Goal: Task Accomplishment & Management: Use online tool/utility

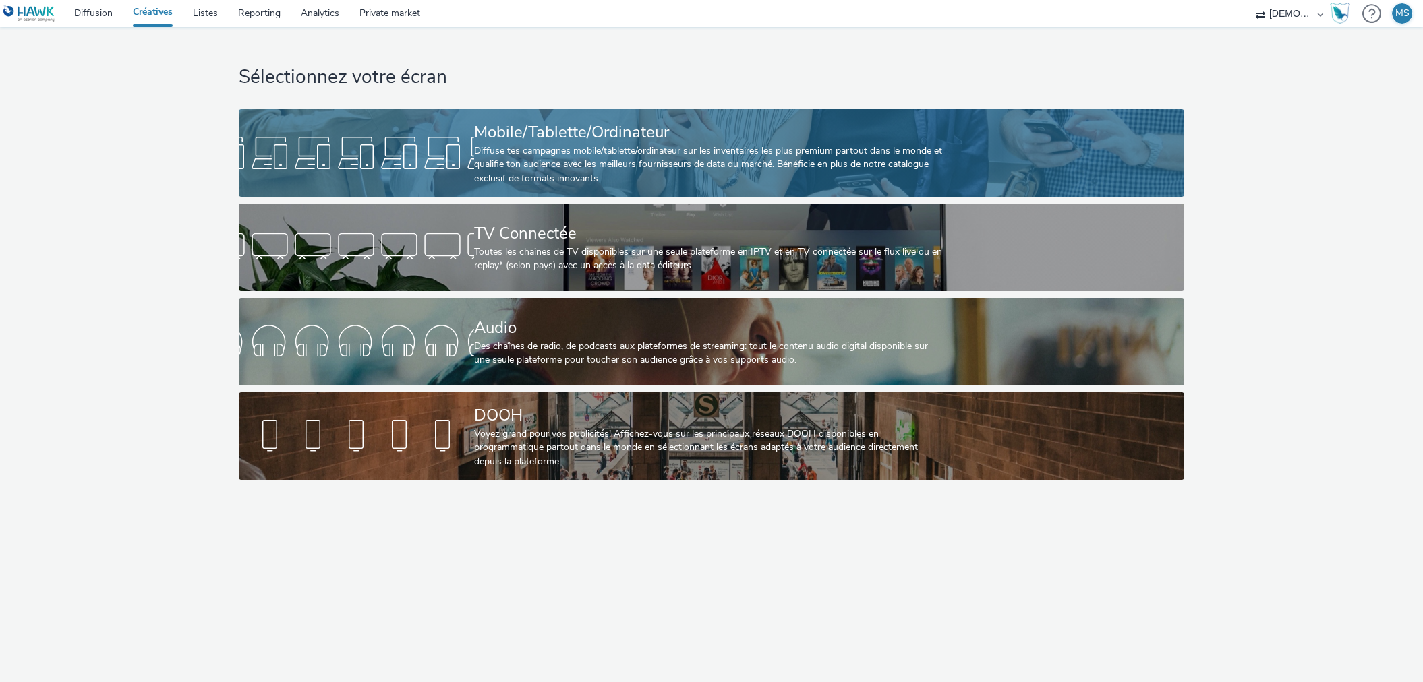
click at [355, 129] on link "Mobile/Tablette/Ordinateur Diffuse tes campagnes mobile/tablette/ordinateur sur…" at bounding box center [711, 153] width 945 height 88
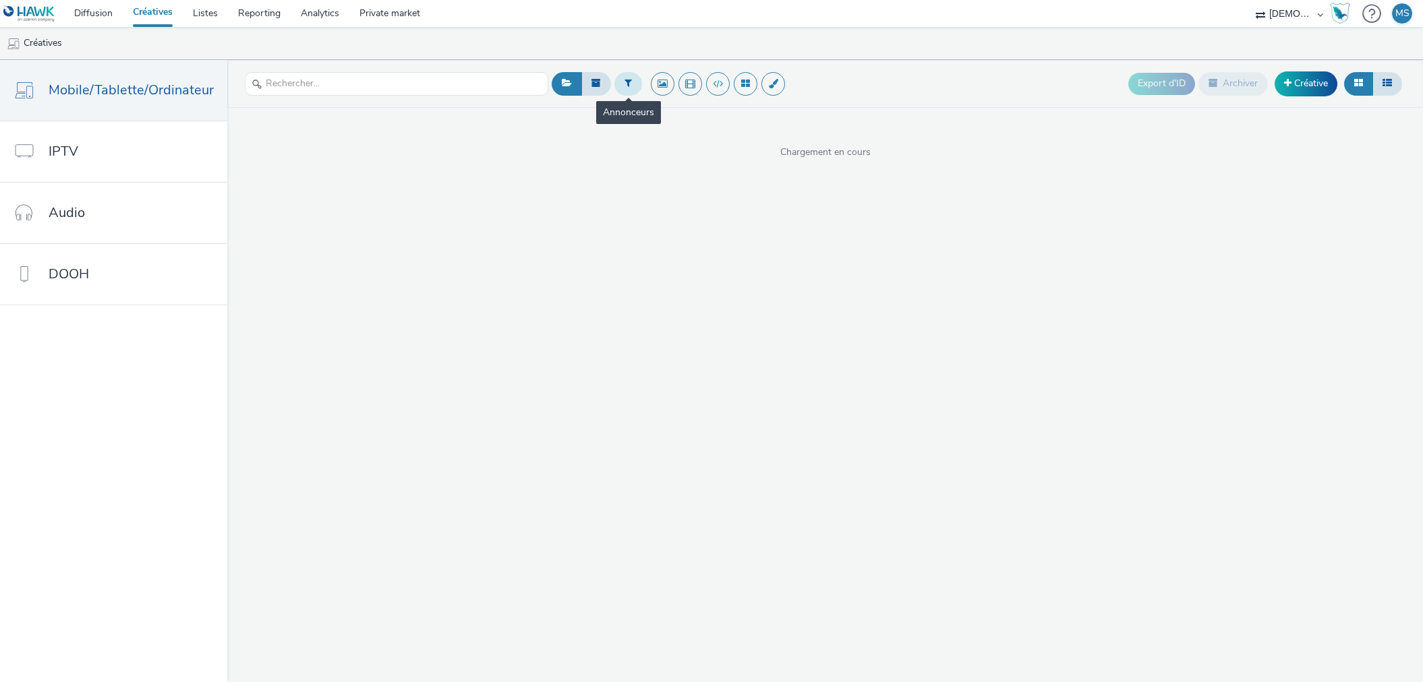
click at [634, 83] on button at bounding box center [628, 83] width 28 height 23
click at [757, 88] on icon at bounding box center [763, 88] width 13 height 13
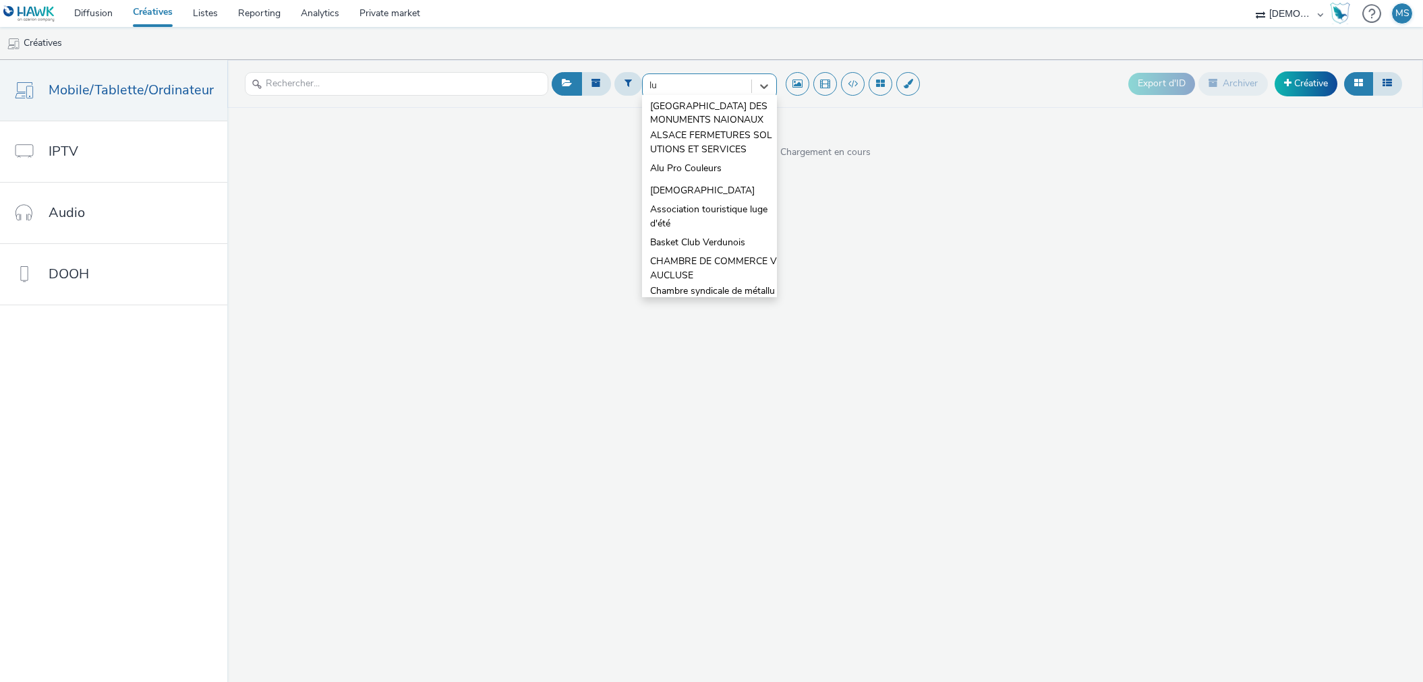
type input "lux"
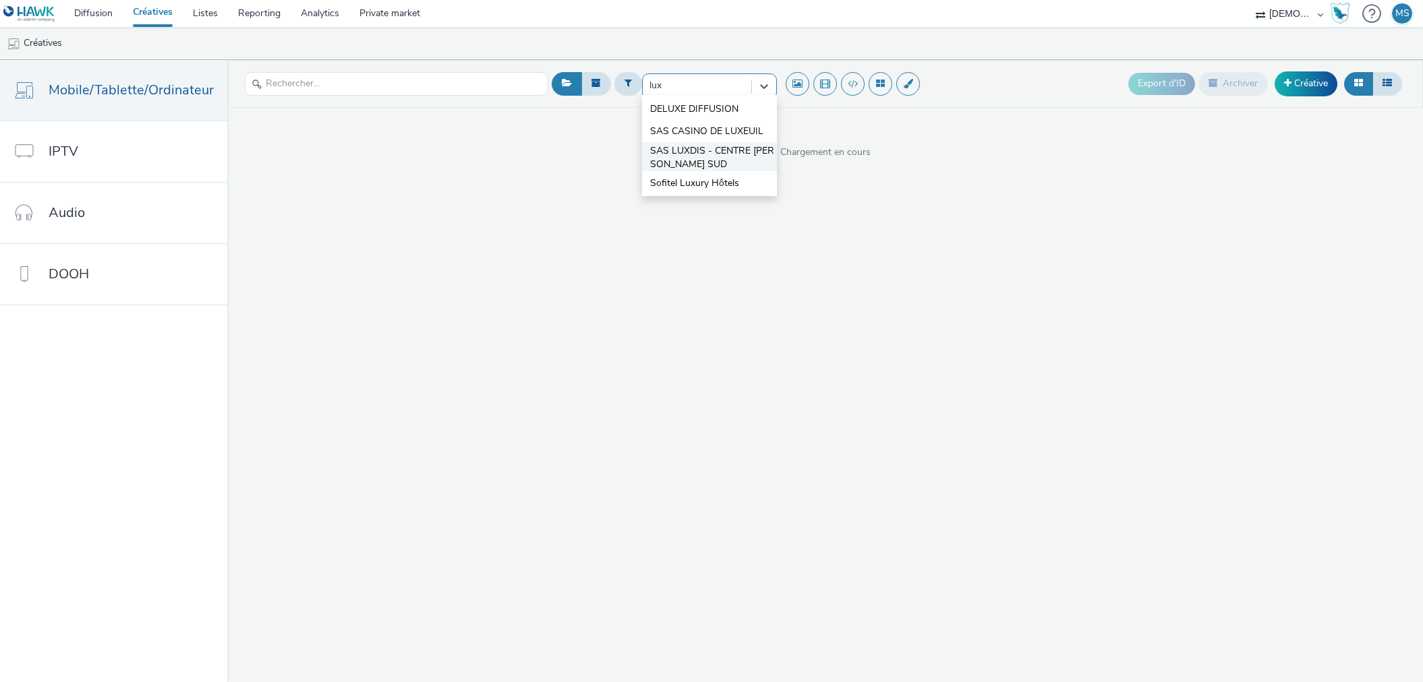
click at [678, 150] on span "SAS LUXDIS - CENTRE [PERSON_NAME] SUD" at bounding box center [713, 158] width 127 height 28
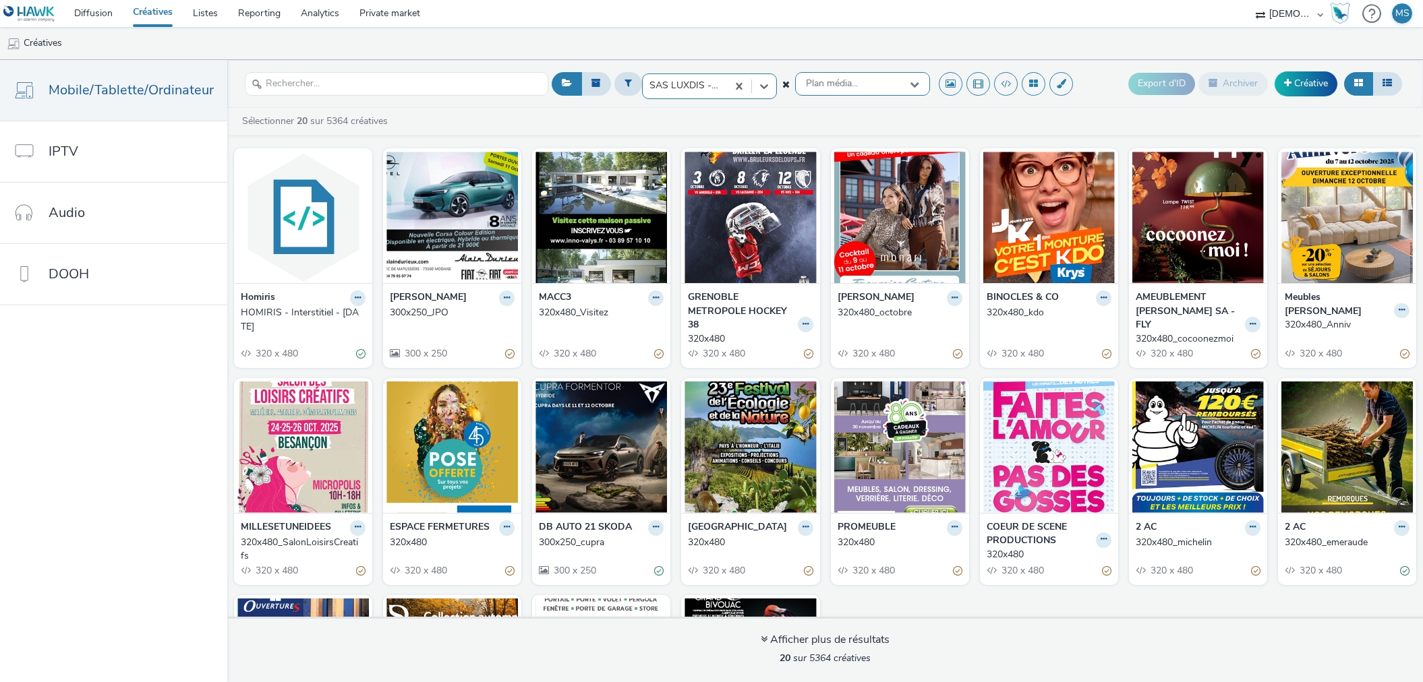
click at [807, 83] on span "Plan média..." at bounding box center [832, 83] width 52 height 11
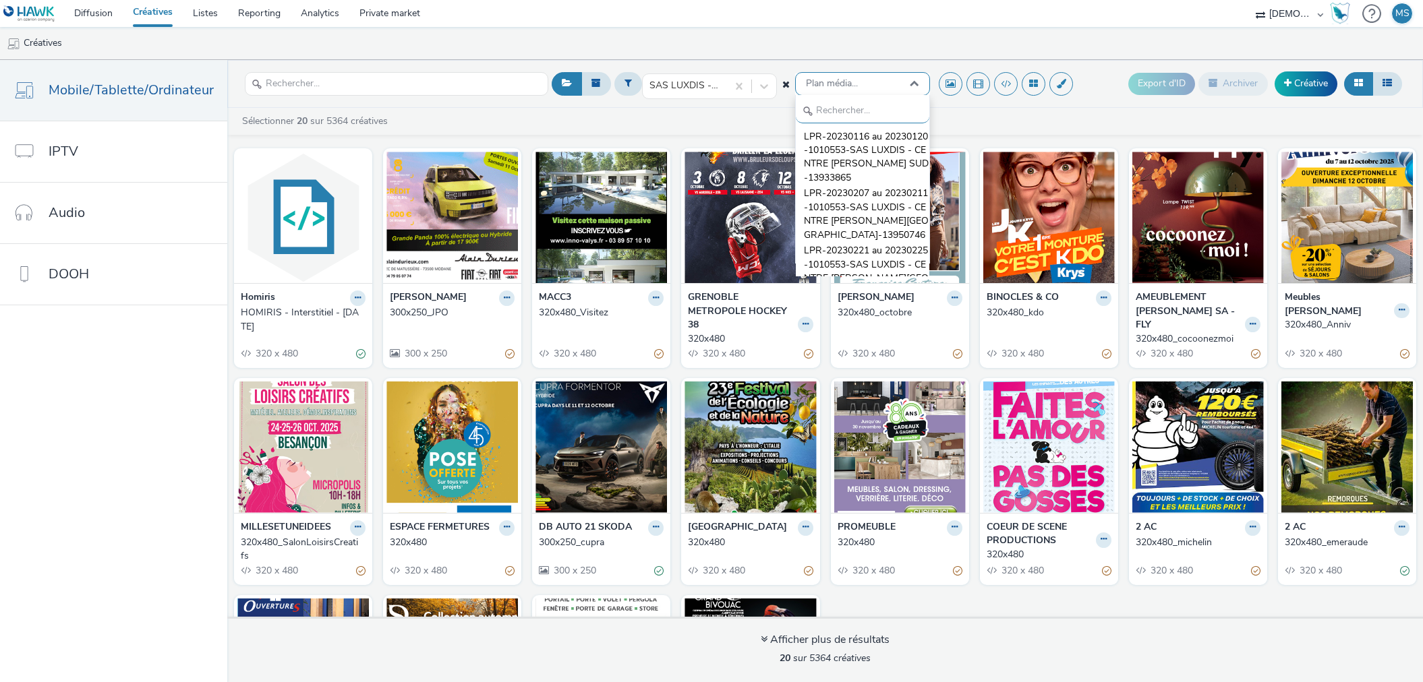
click at [808, 83] on span "Plan média..." at bounding box center [832, 83] width 52 height 11
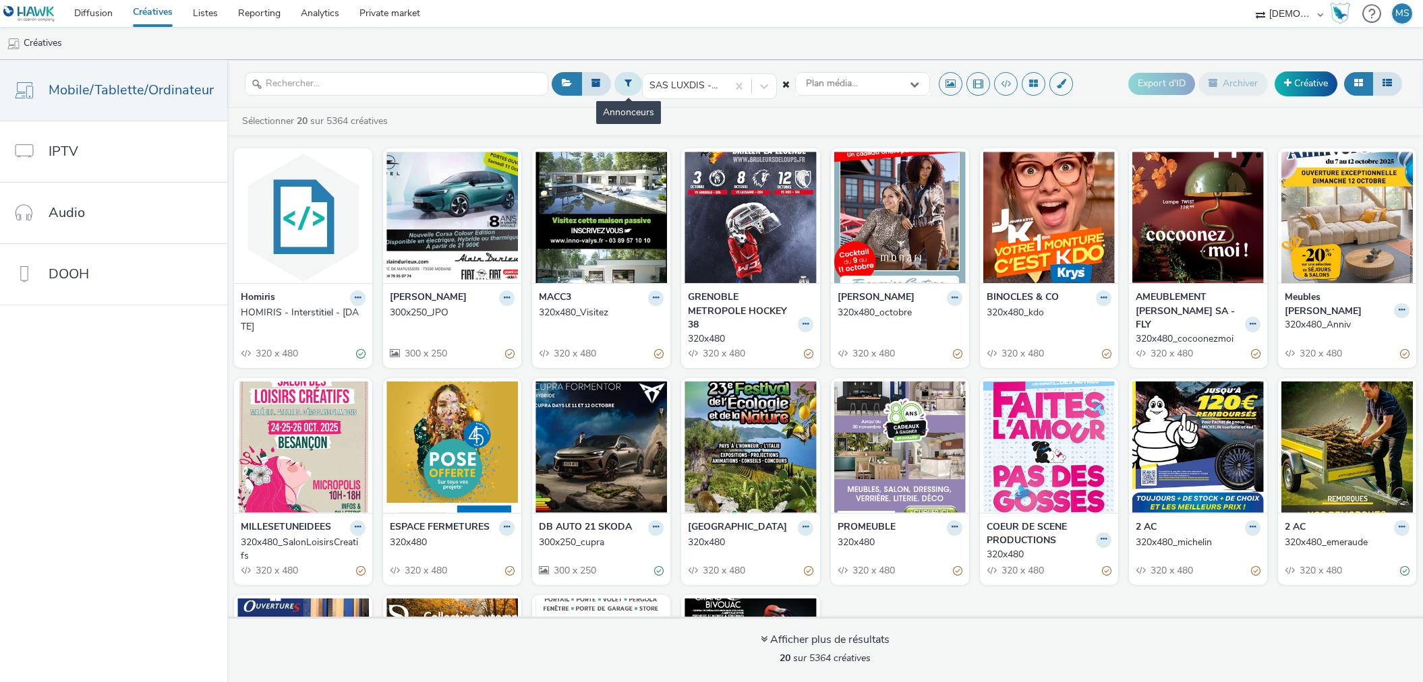
click at [629, 89] on button at bounding box center [628, 83] width 28 height 23
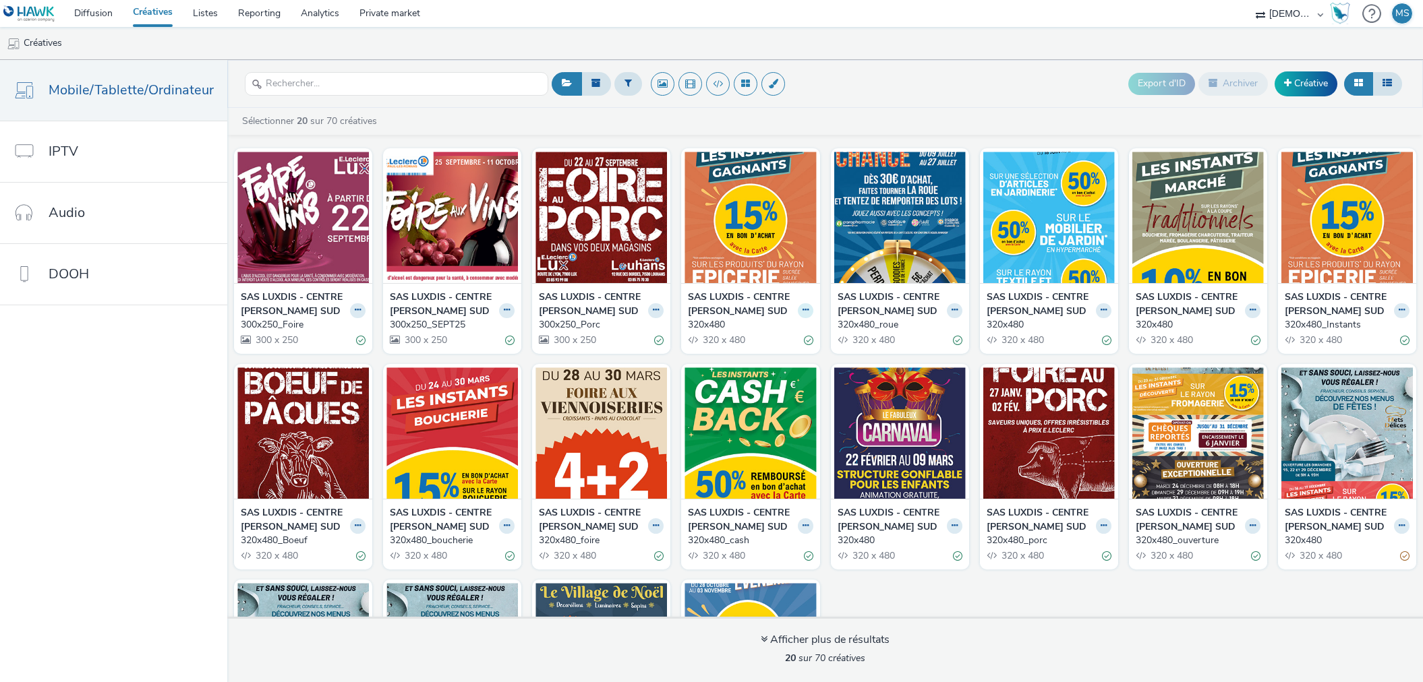
click at [801, 319] on button at bounding box center [806, 311] width 16 height 16
click at [755, 374] on link "Dupliquer" at bounding box center [762, 360] width 101 height 27
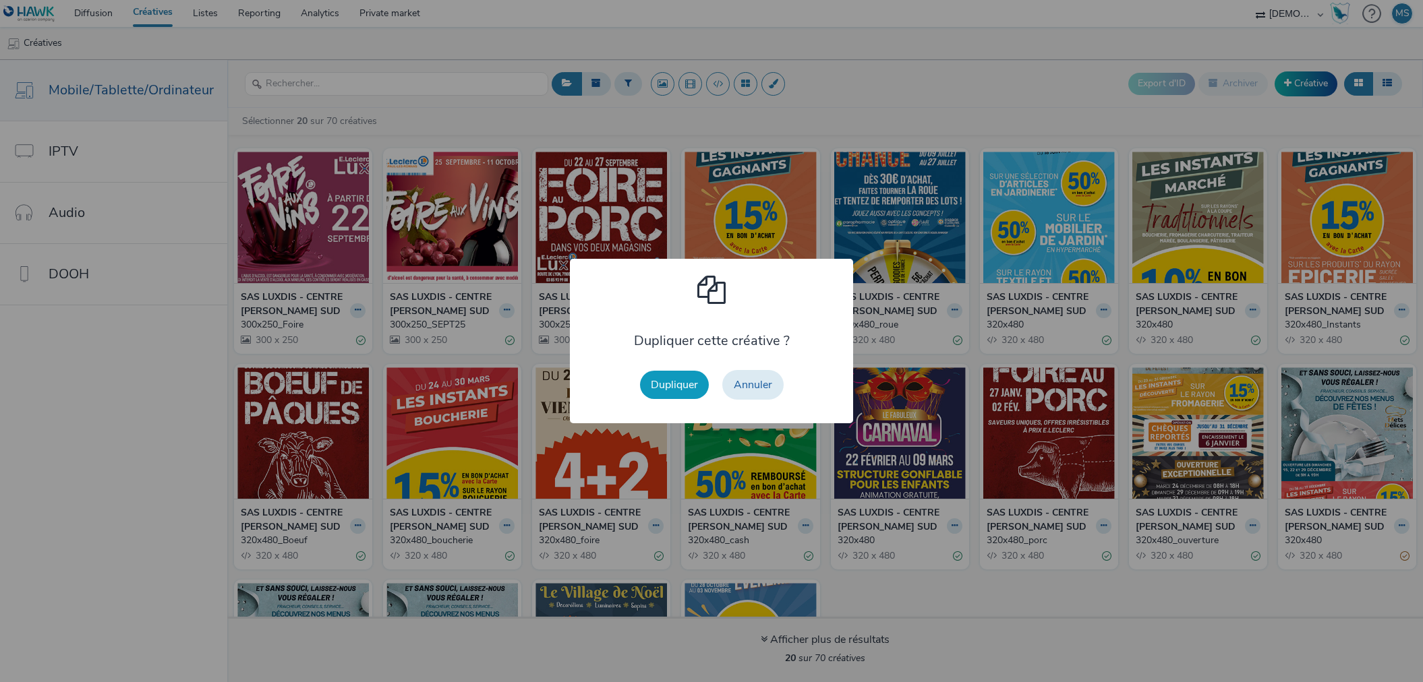
click at [654, 393] on button "Dupliquer" at bounding box center [674, 385] width 69 height 28
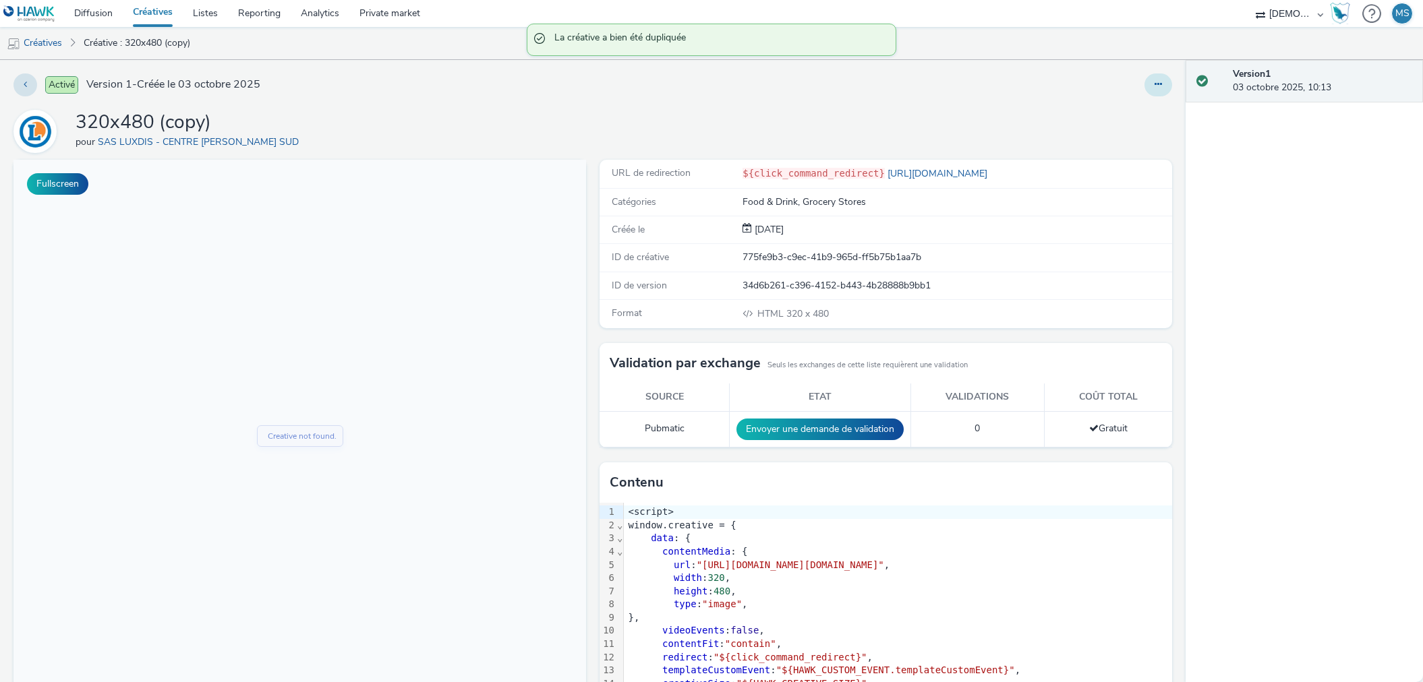
click at [1154, 82] on icon at bounding box center [1157, 84] width 7 height 9
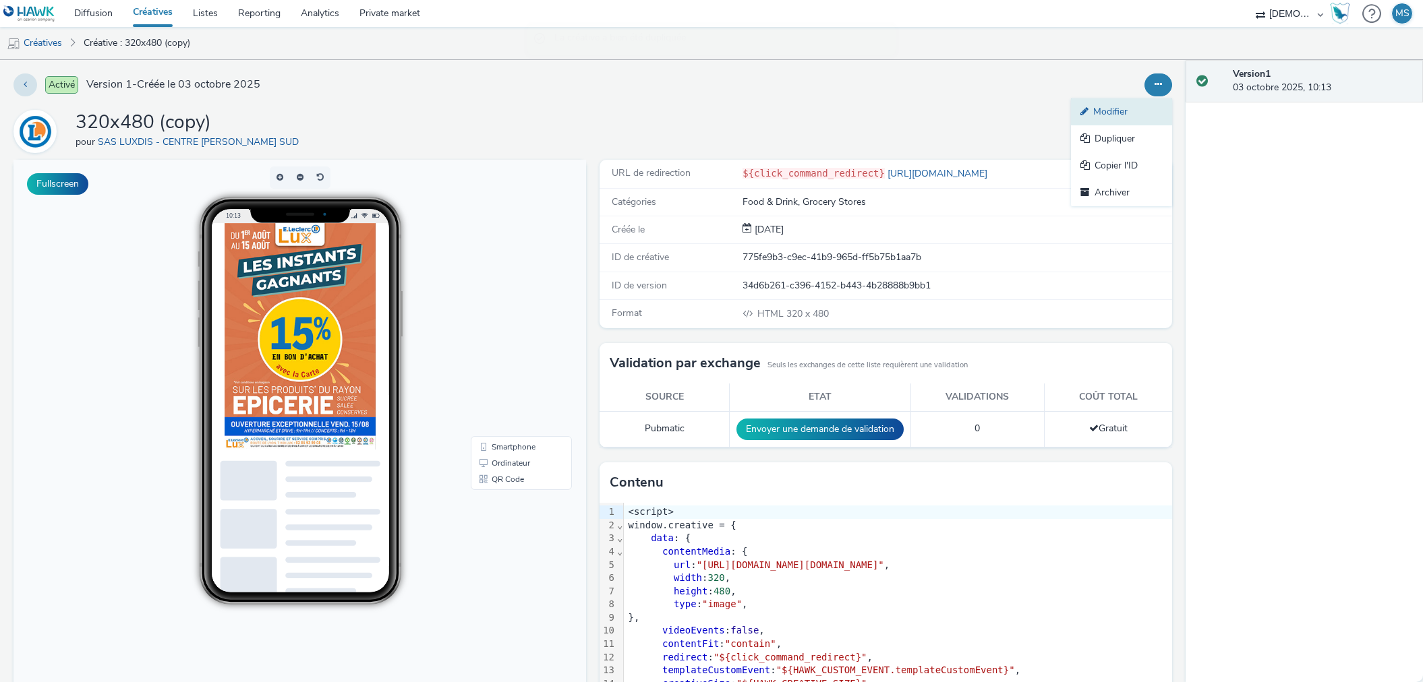
click at [1116, 119] on link "Modifier" at bounding box center [1121, 111] width 101 height 27
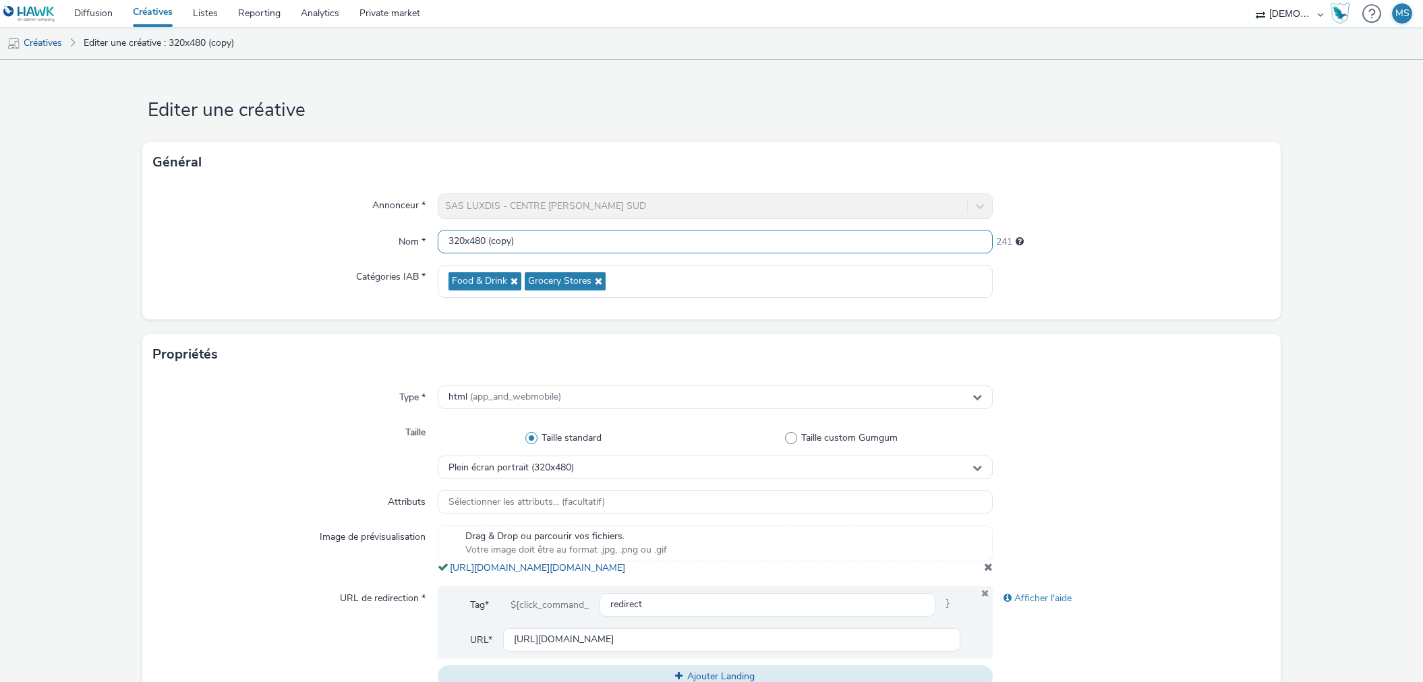
scroll to position [1, 0]
drag, startPoint x: 530, startPoint y: 237, endPoint x: 483, endPoint y: 244, distance: 47.7
click at [483, 244] on input "320x480 (copy)" at bounding box center [715, 242] width 555 height 24
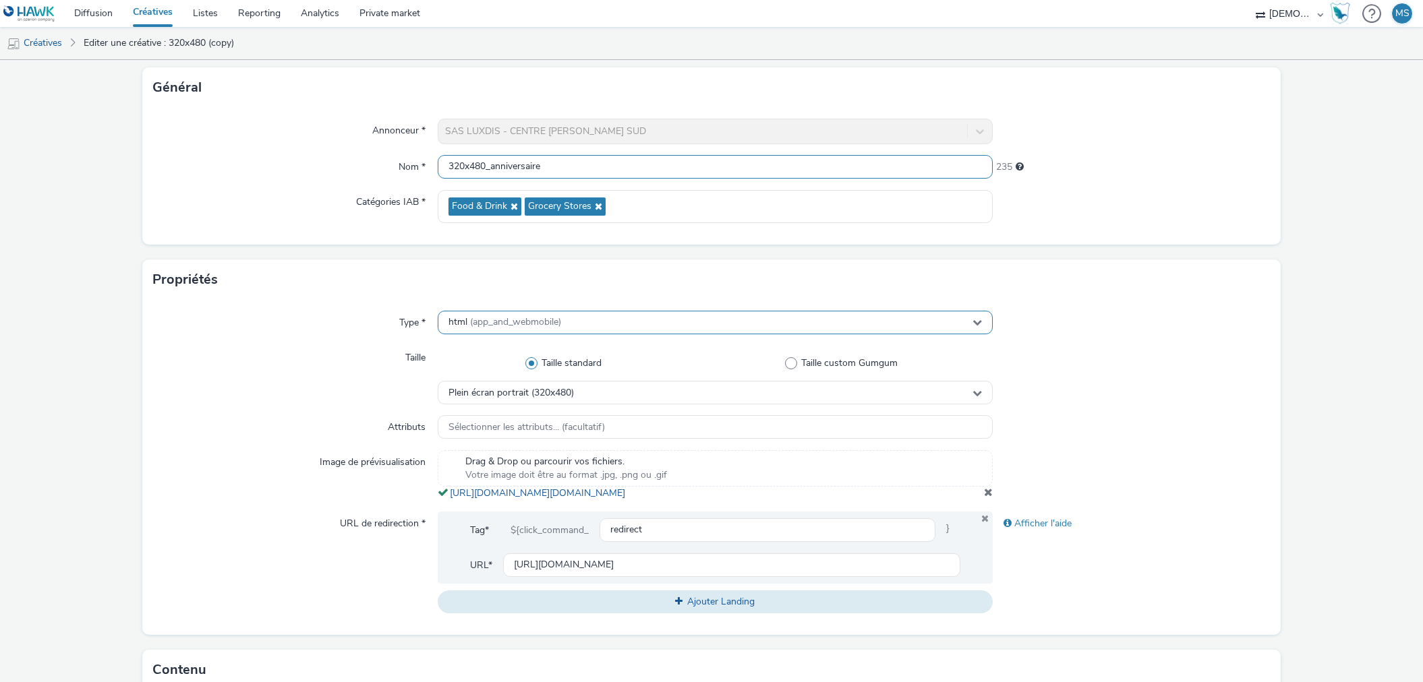
scroll to position [150, 0]
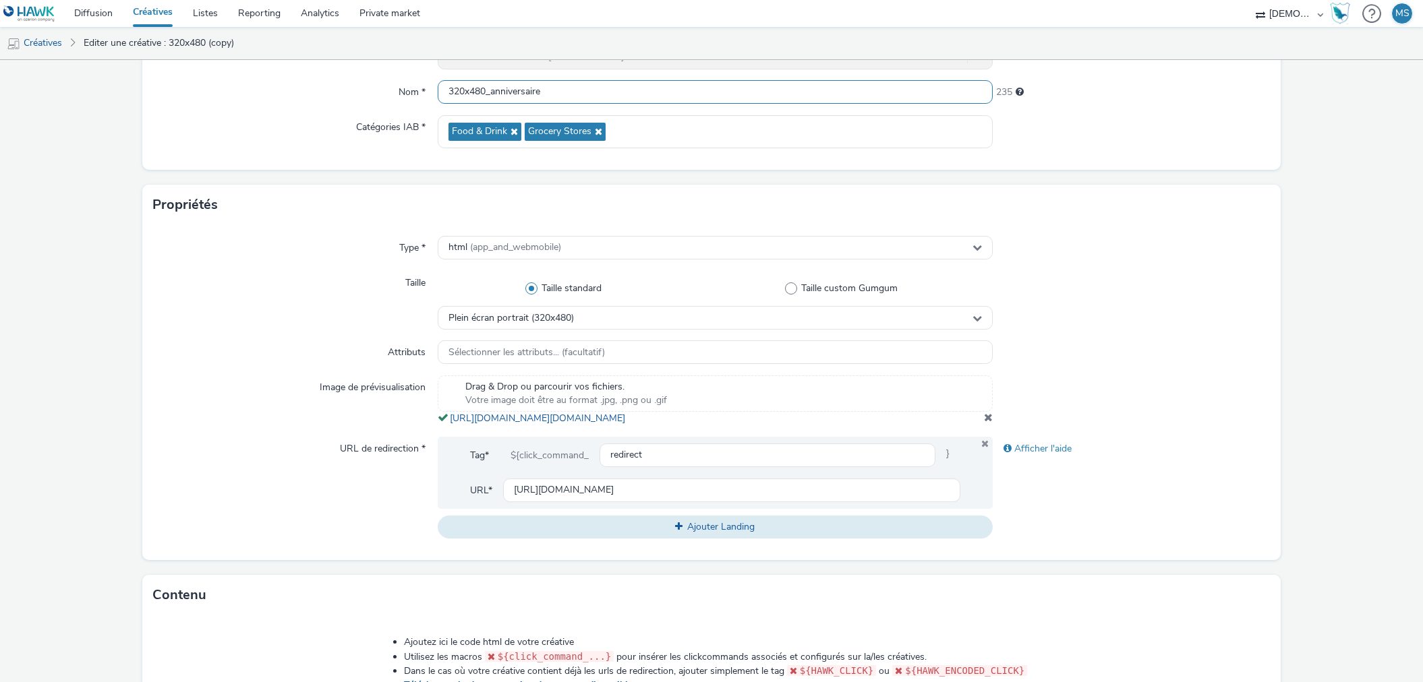
type input "320x480_anniversaire"
click at [984, 423] on span at bounding box center [988, 417] width 9 height 11
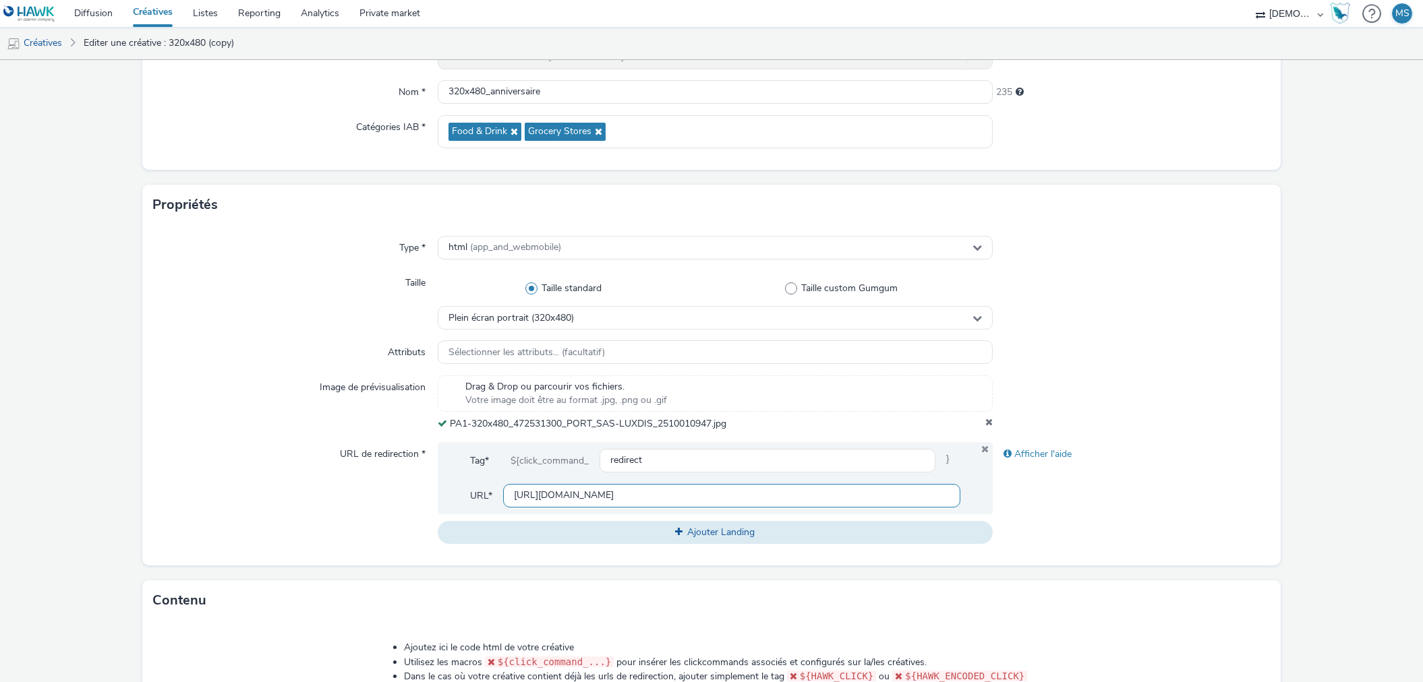
click at [576, 486] on input "[URL][DOMAIN_NAME]" at bounding box center [731, 496] width 457 height 24
paste input "[URL][DOMAIN_NAME]"
type input "[URL][DOMAIN_NAME]"
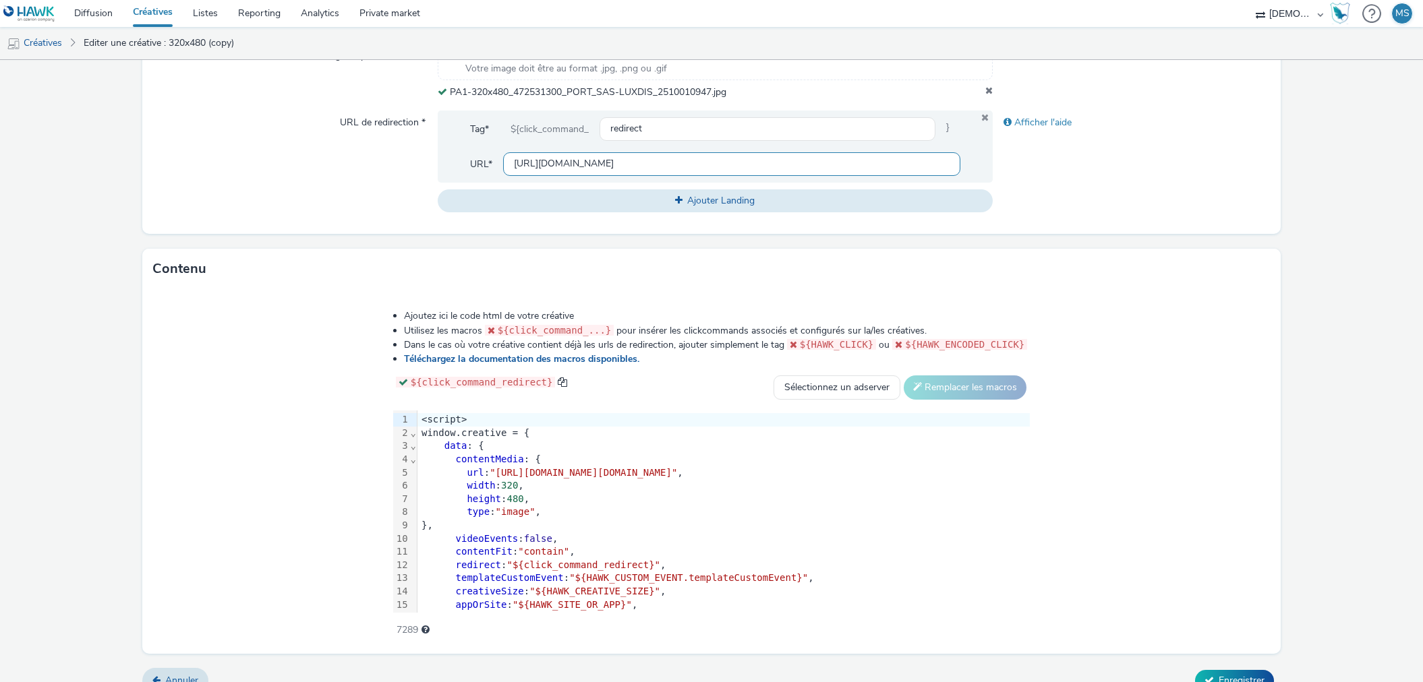
scroll to position [499, 0]
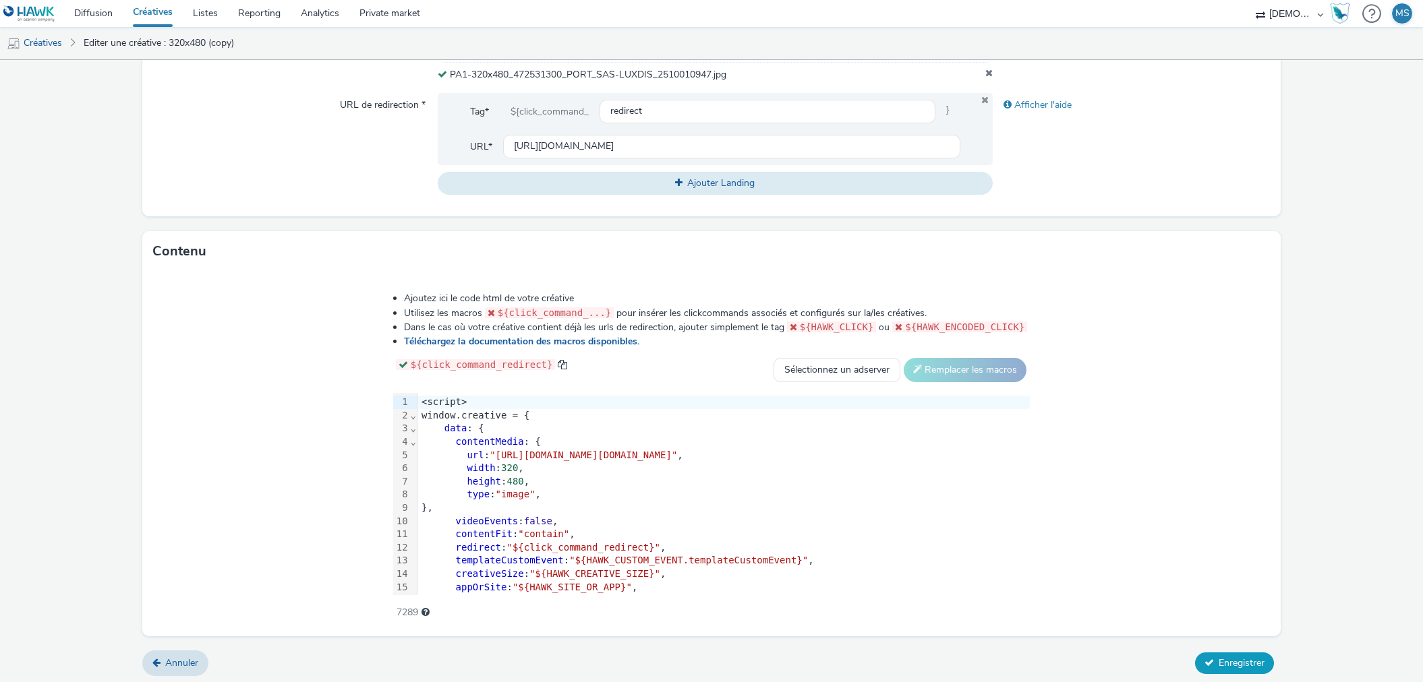
click at [1205, 662] on button "Enregistrer" at bounding box center [1234, 664] width 79 height 22
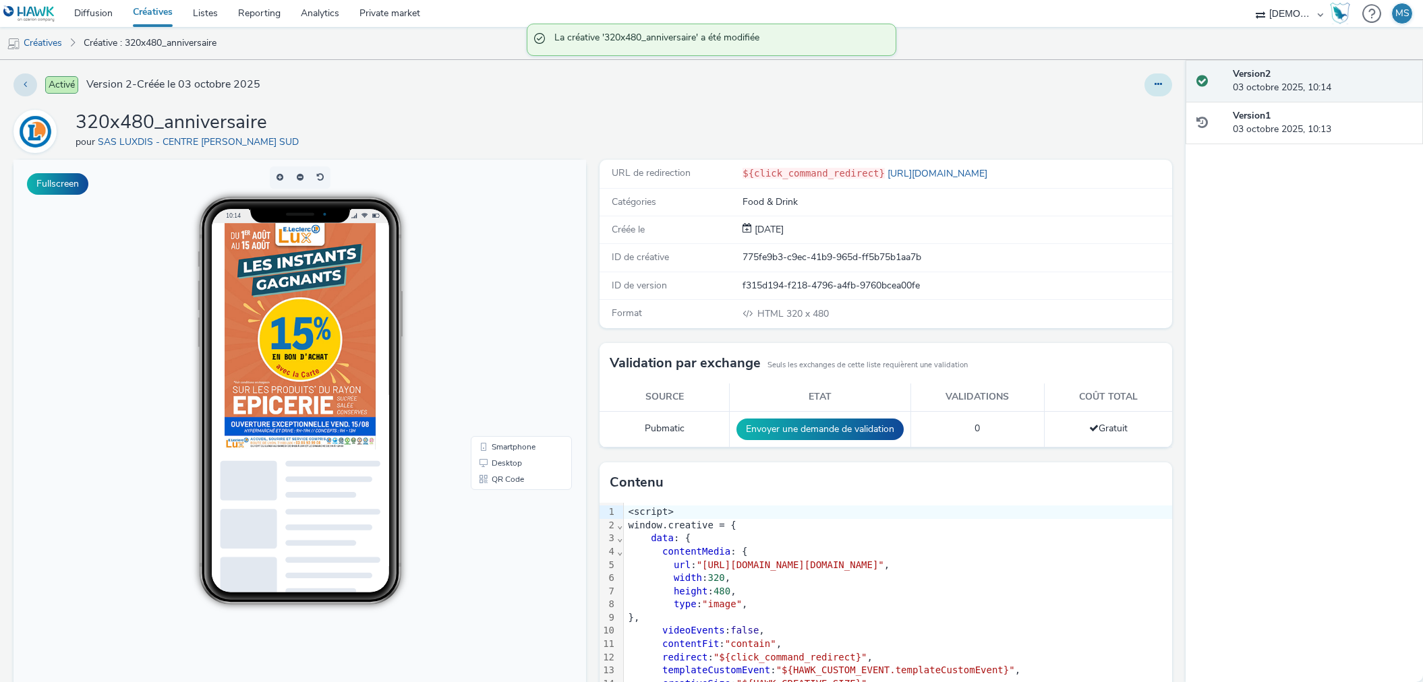
click at [1153, 76] on button at bounding box center [1158, 84] width 28 height 23
click at [1134, 100] on link "Modifier" at bounding box center [1121, 111] width 101 height 27
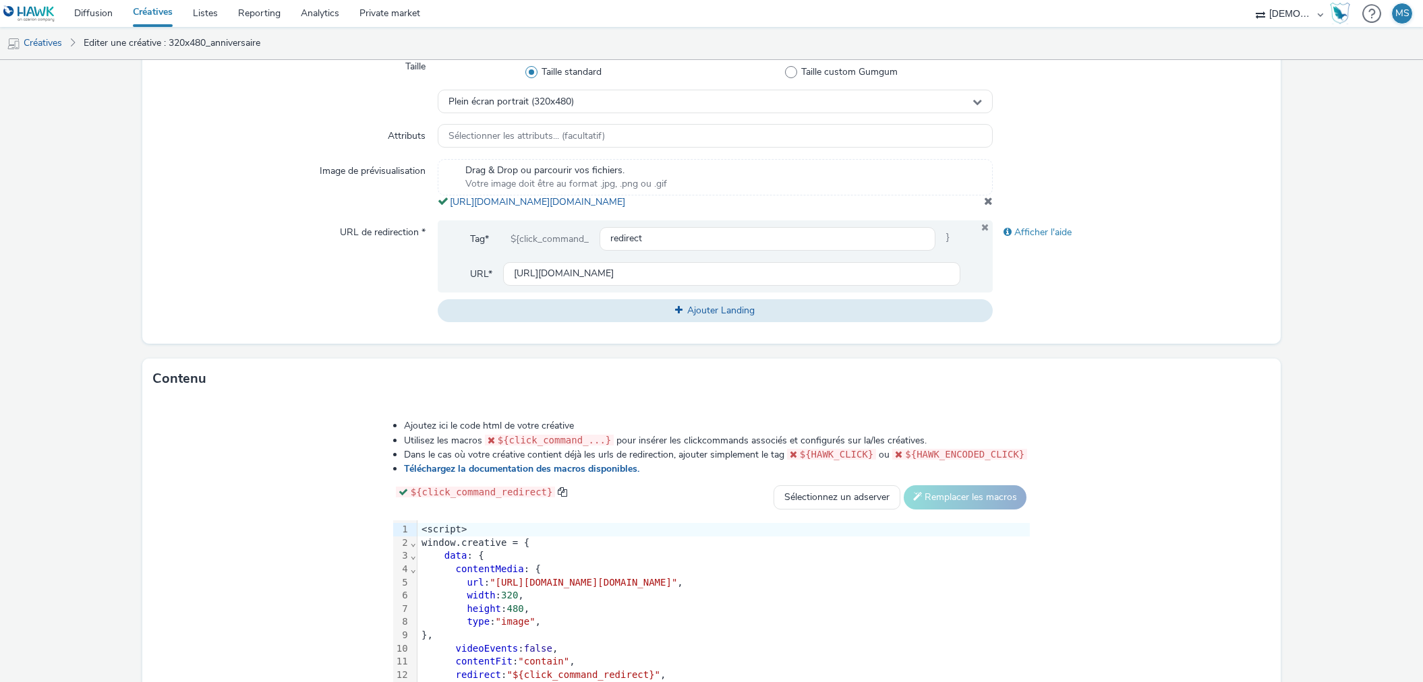
scroll to position [507, 0]
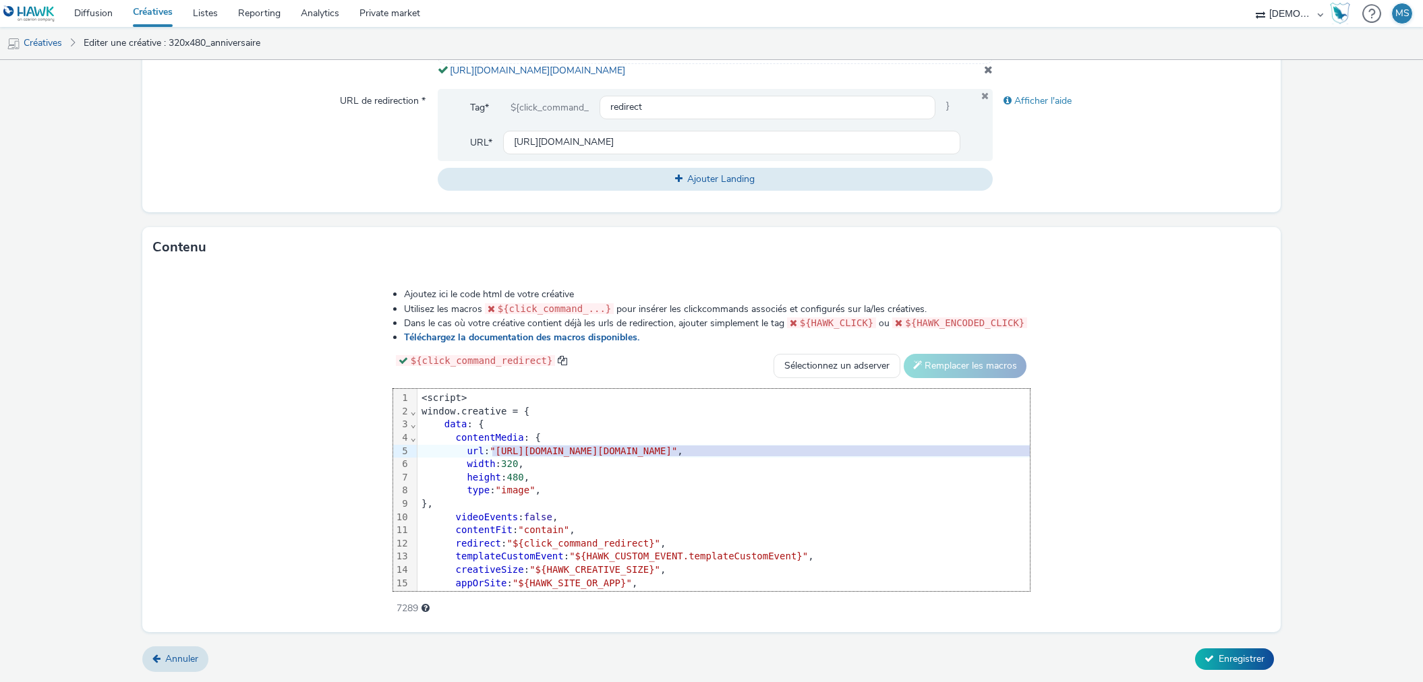
drag, startPoint x: 332, startPoint y: 455, endPoint x: 1158, endPoint y: 452, distance: 825.2
click at [677, 452] on span ""[URL][DOMAIN_NAME][DOMAIN_NAME]"" at bounding box center [582, 451] width 187 height 11
click at [1232, 659] on span "Enregistrer" at bounding box center [1241, 659] width 46 height 13
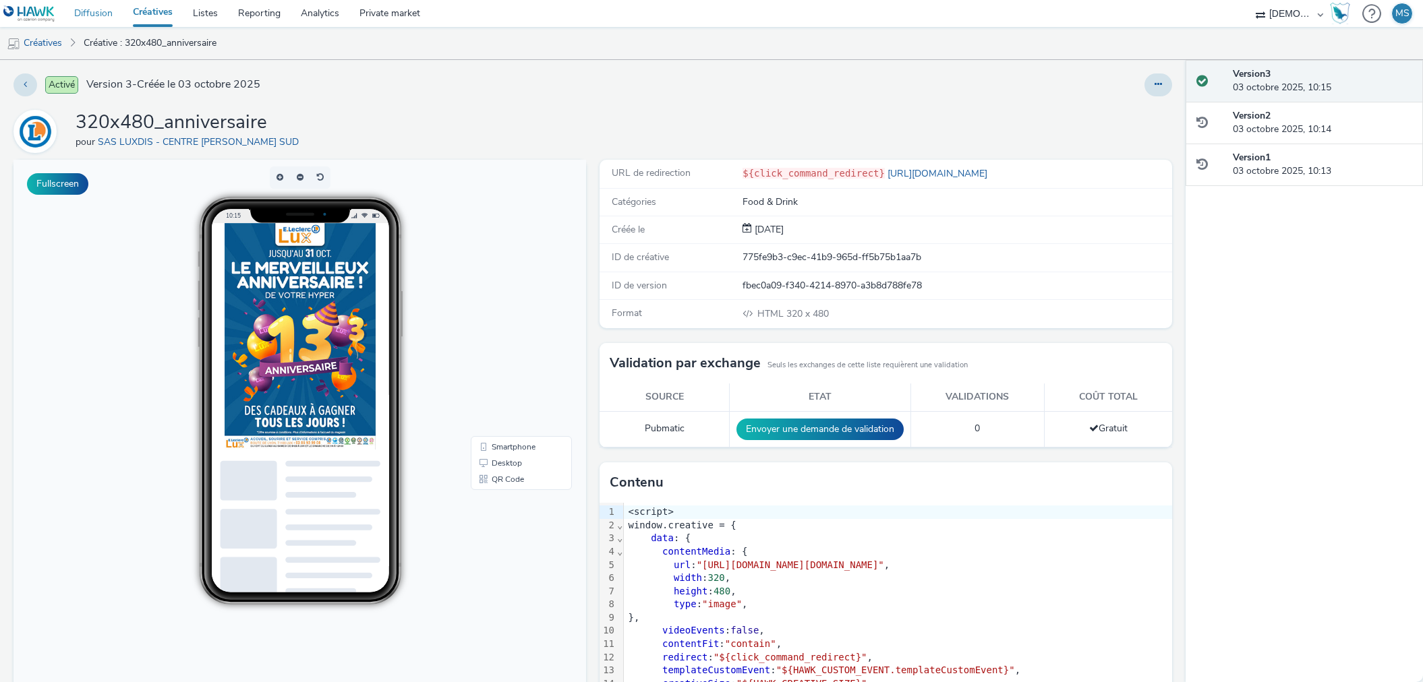
click at [82, 9] on link "Diffusion" at bounding box center [93, 13] width 59 height 27
